Goal: Information Seeking & Learning: Compare options

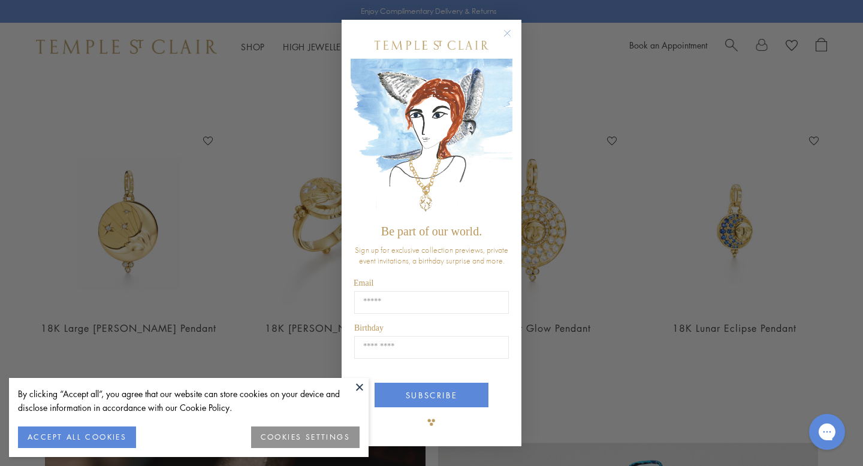
scroll to position [455, 0]
click at [505, 31] on circle "Close dialog" at bounding box center [507, 33] width 14 height 14
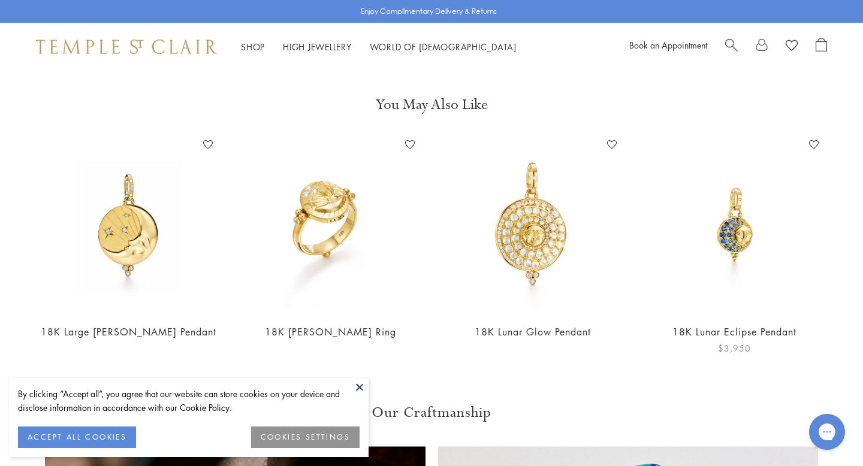
click at [739, 237] on img at bounding box center [734, 224] width 178 height 178
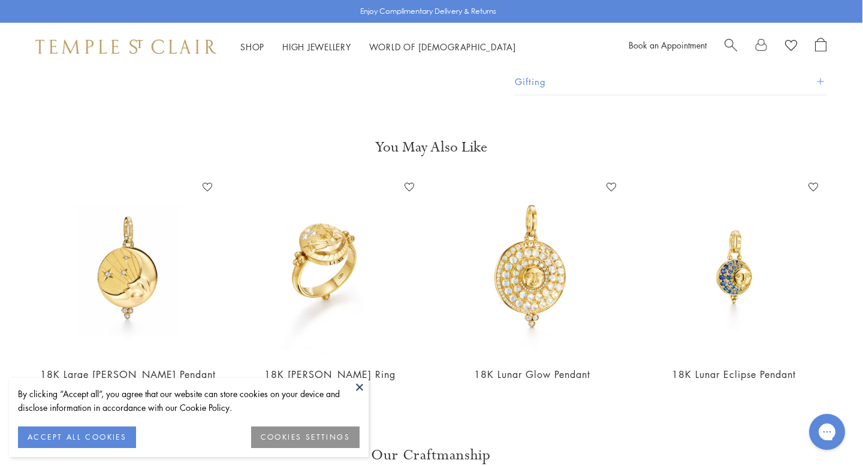
scroll to position [418, 1]
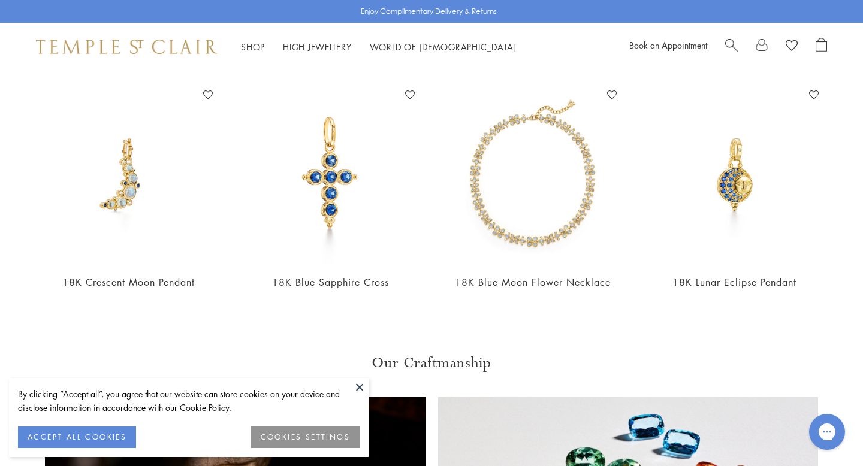
scroll to position [506, 0]
click at [486, 219] on img at bounding box center [532, 174] width 178 height 178
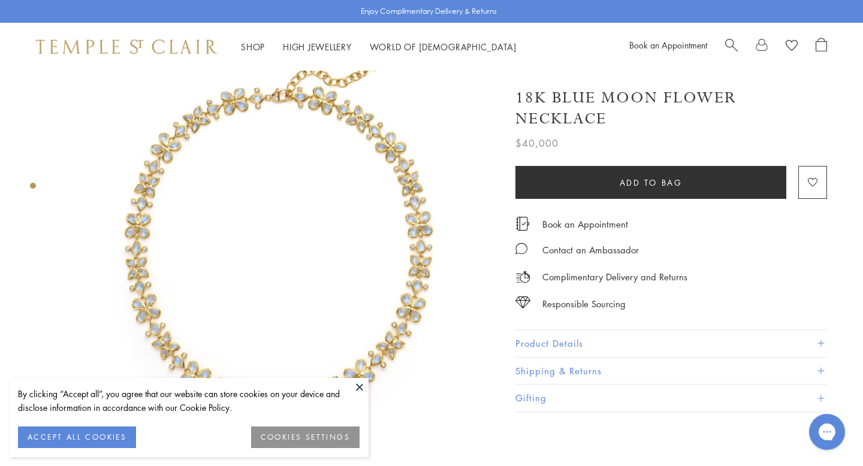
scroll to position [55, 0]
